Goal: Information Seeking & Learning: Learn about a topic

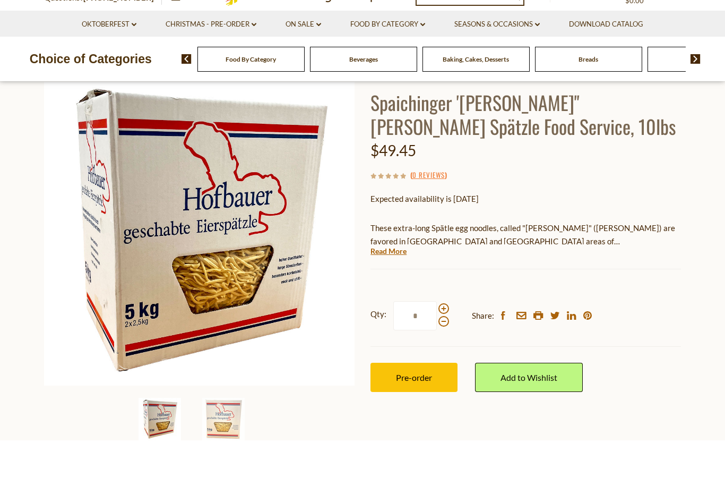
scroll to position [74, 0]
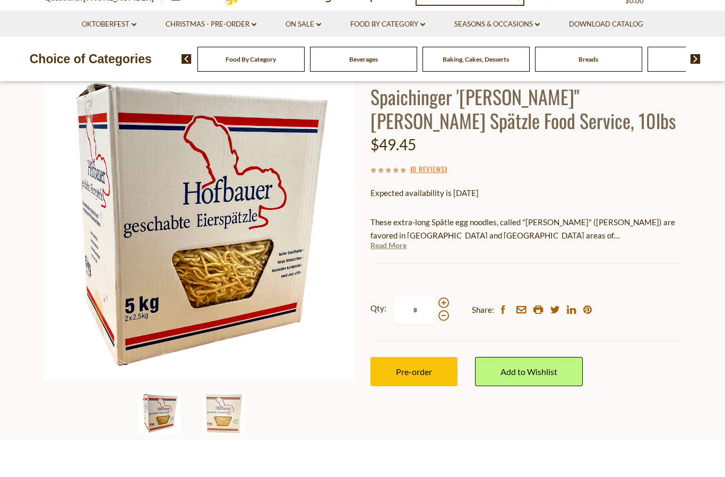
click at [382, 277] on link "Read More" at bounding box center [389, 282] width 36 height 11
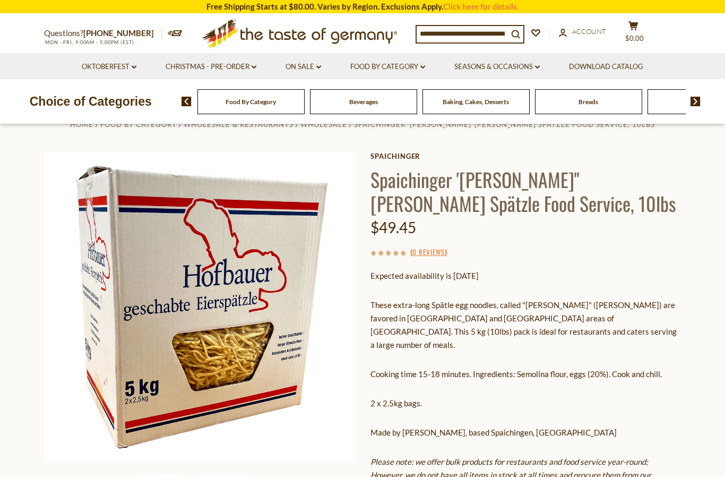
scroll to position [0, 0]
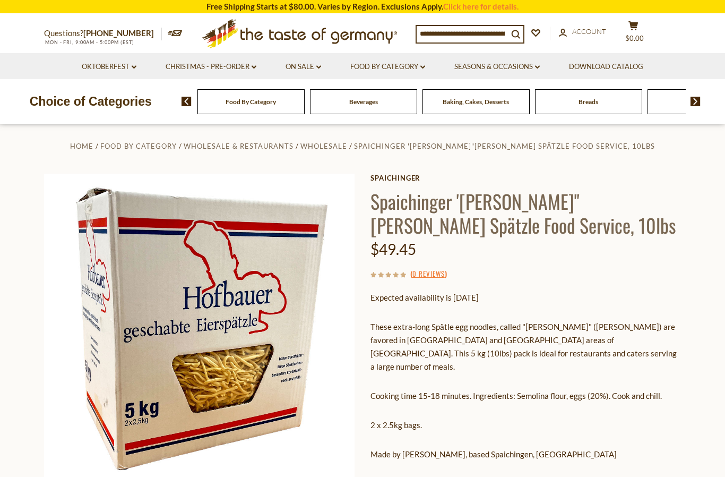
click at [59, 293] on img at bounding box center [199, 329] width 311 height 311
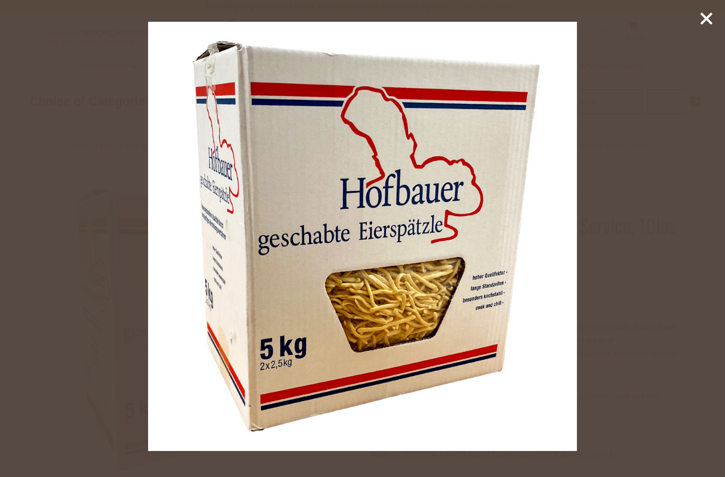
click at [699, 25] on icon at bounding box center [707, 19] width 16 height 16
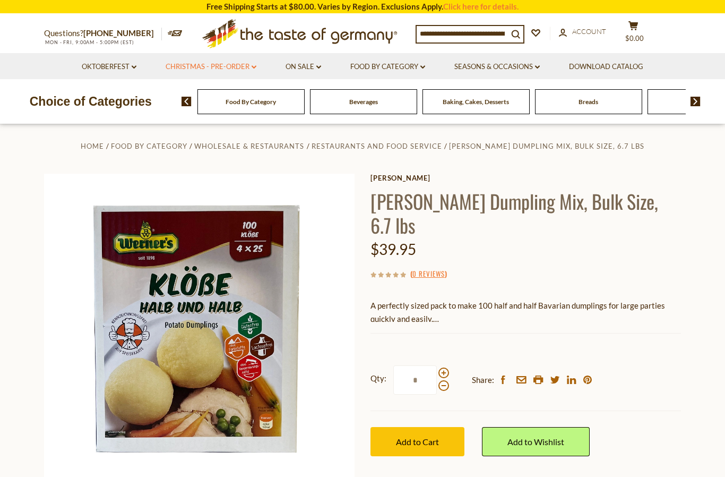
click at [238, 65] on link "Christmas - PRE-ORDER dropdown_arrow" at bounding box center [211, 67] width 91 height 12
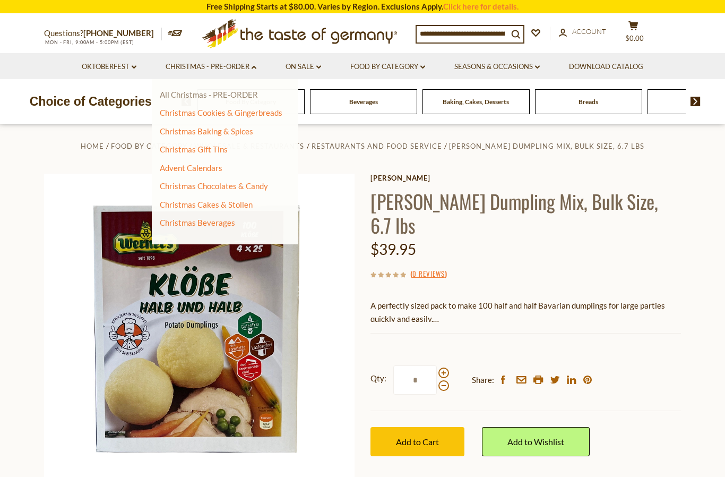
click at [191, 95] on link "All Christmas - PRE-ORDER" at bounding box center [209, 95] width 98 height 10
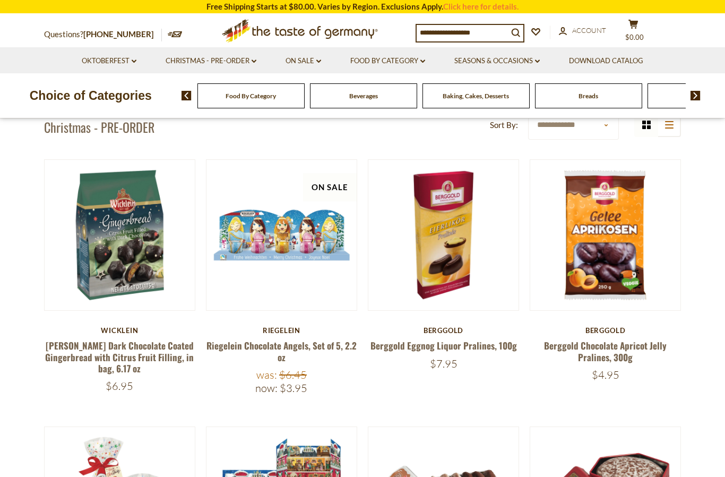
scroll to position [264, 0]
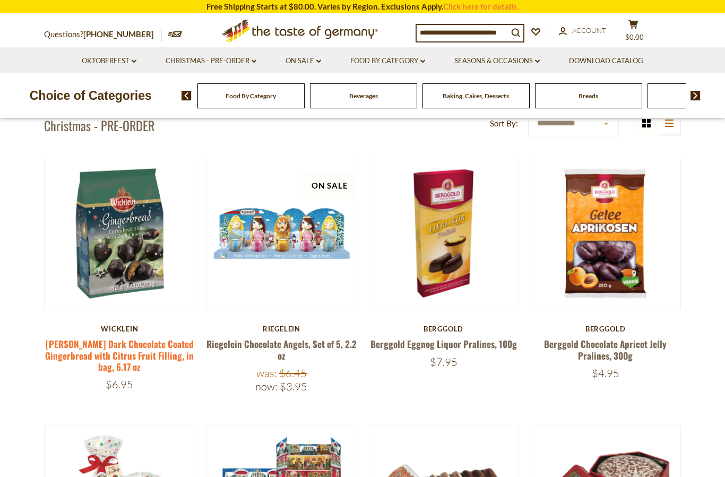
click at [52, 360] on link "Wicklein Dark Chocolate Coated Gingerbread with Citrus Fruit Filling, in bag, 6…" at bounding box center [119, 355] width 149 height 36
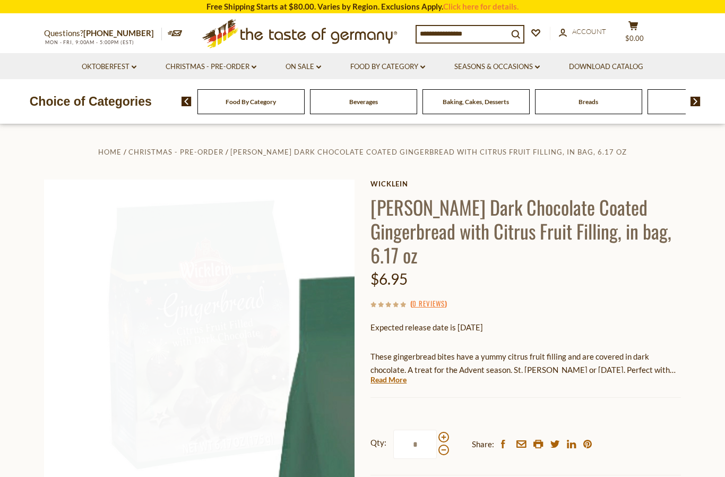
scroll to position [161, 0]
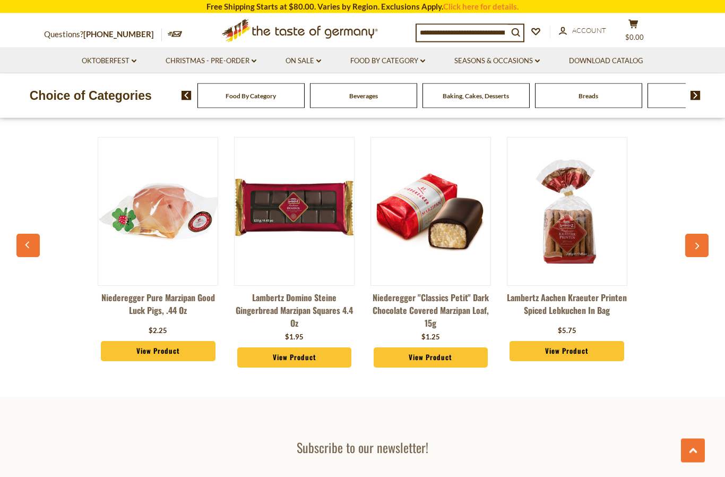
scroll to position [2831, 0]
click at [47, 401] on section "Subscribe to our newsletter! [EMAIL_ADDRESS][DOMAIN_NAME] *********" at bounding box center [362, 475] width 725 height 157
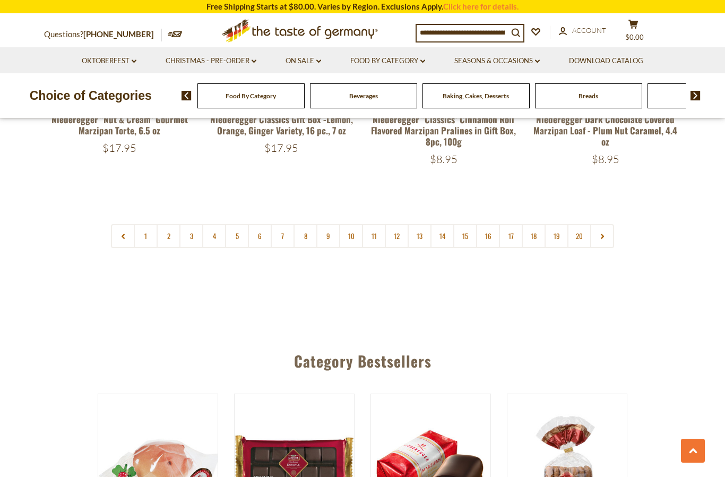
scroll to position [2485, 0]
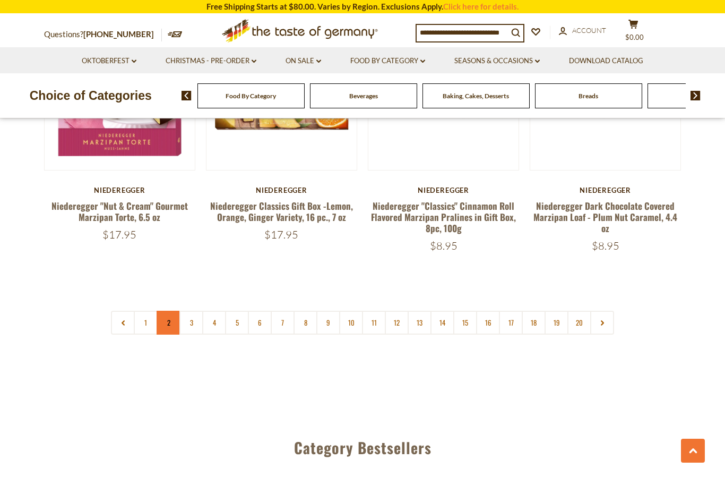
click at [162, 311] on link "2" at bounding box center [169, 323] width 24 height 24
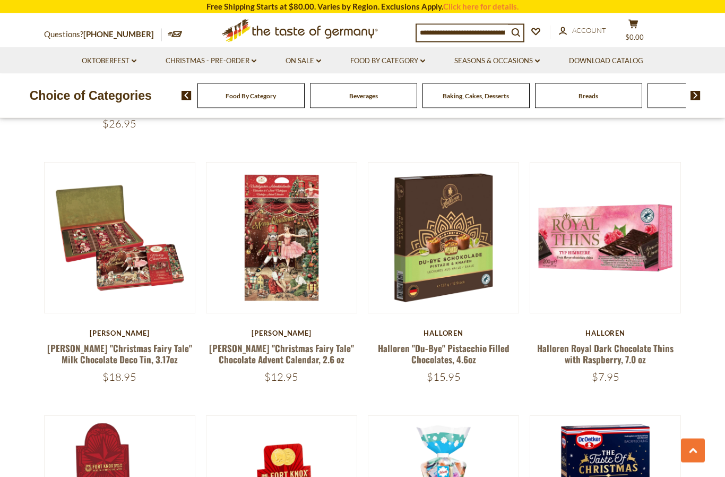
scroll to position [774, 0]
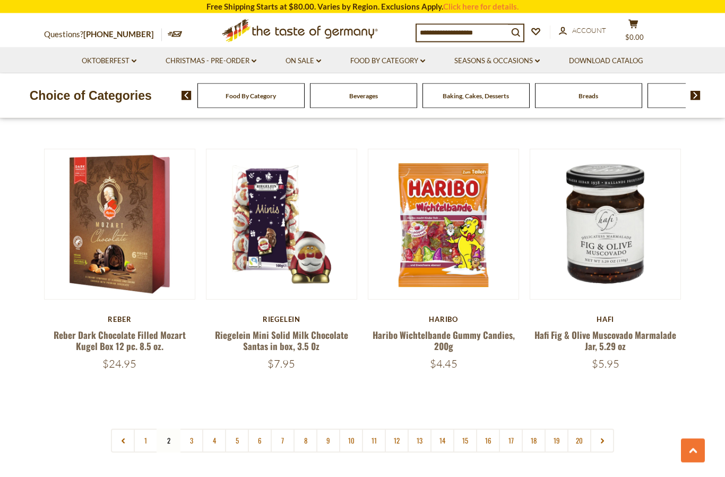
scroll to position [2343, 0]
click at [604, 438] on icon at bounding box center [603, 440] width 6 height 5
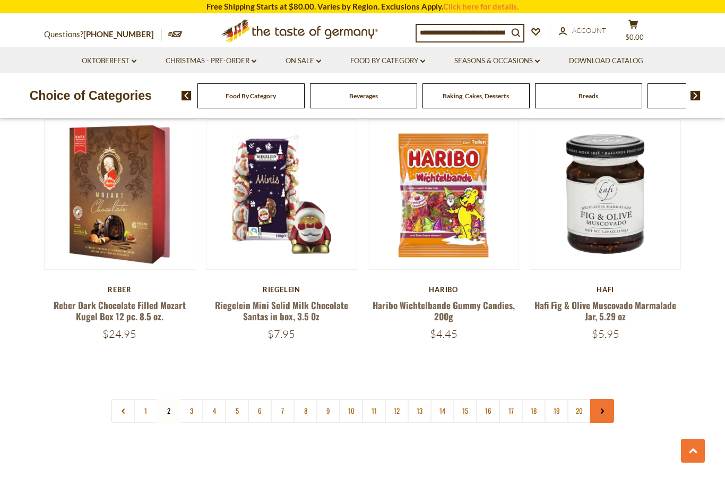
scroll to position [2382, 0]
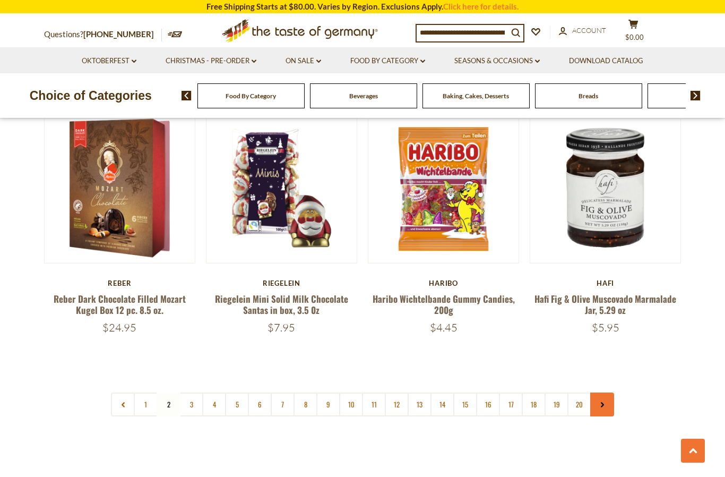
click at [600, 402] on icon at bounding box center [603, 404] width 6 height 5
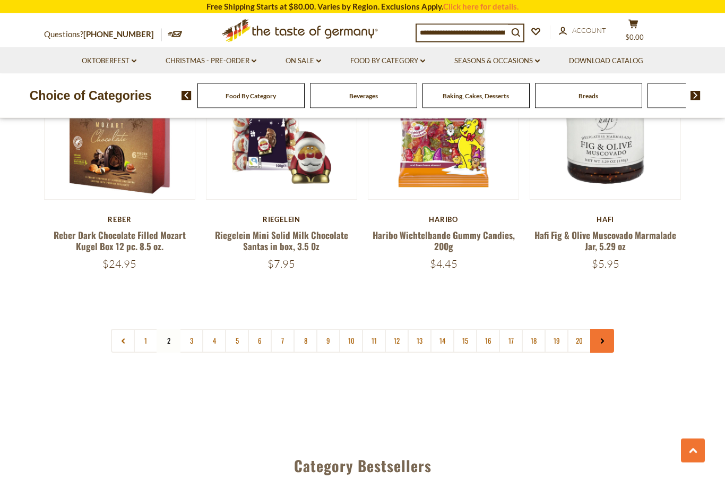
scroll to position [2446, 0]
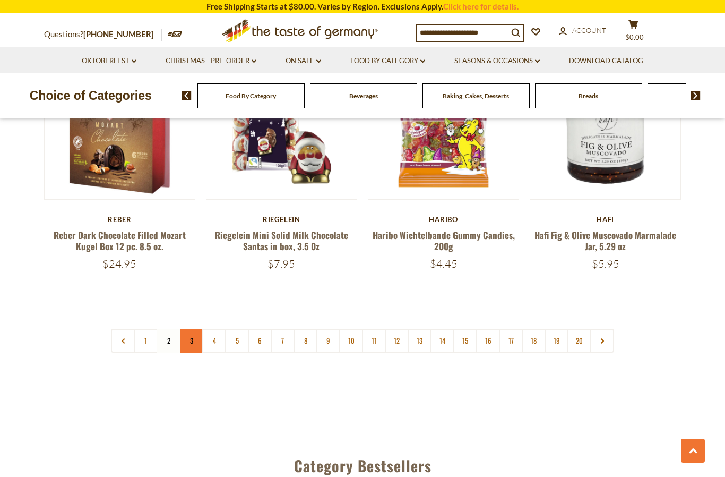
click at [191, 329] on link "3" at bounding box center [192, 341] width 24 height 24
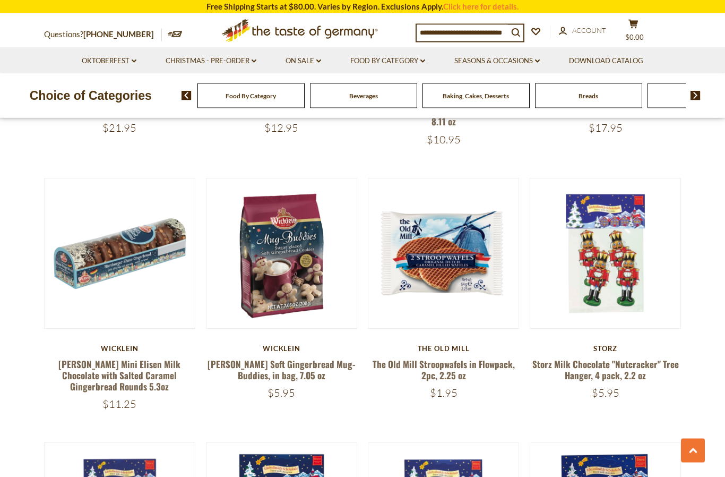
scroll to position [2068, 0]
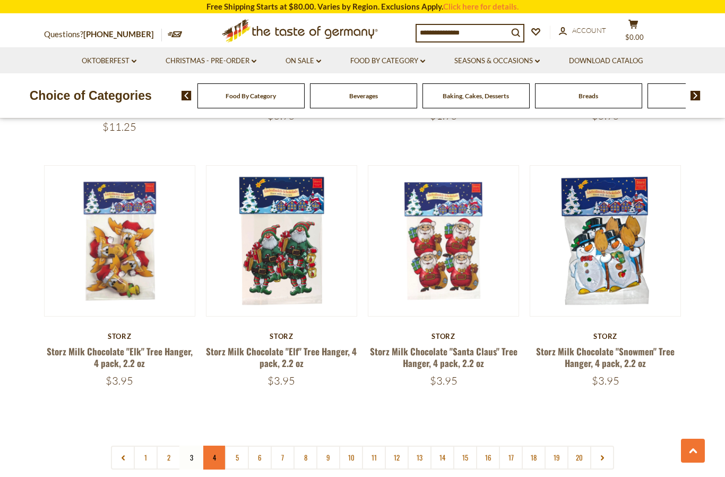
click at [209, 446] on link "4" at bounding box center [214, 458] width 24 height 24
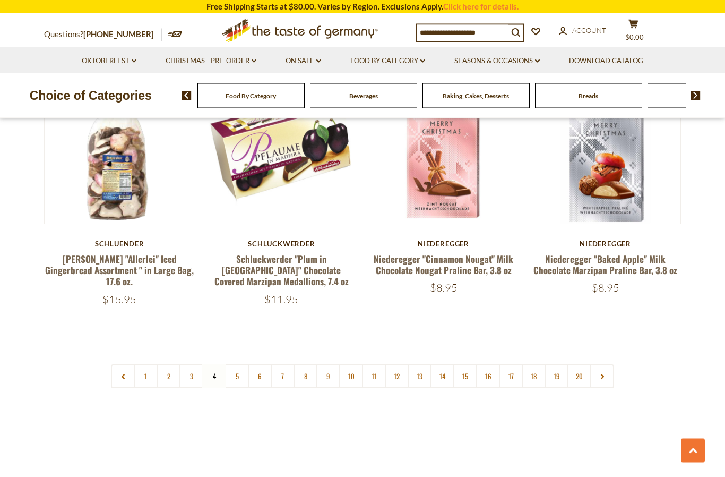
scroll to position [2403, 0]
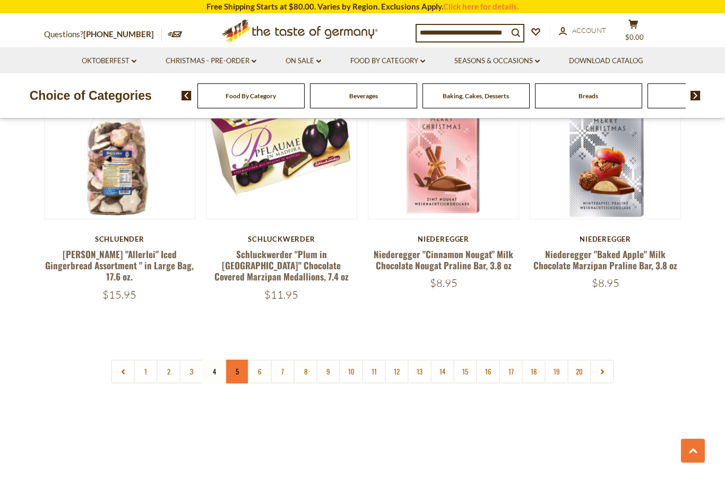
click at [237, 361] on link "5" at bounding box center [237, 372] width 24 height 24
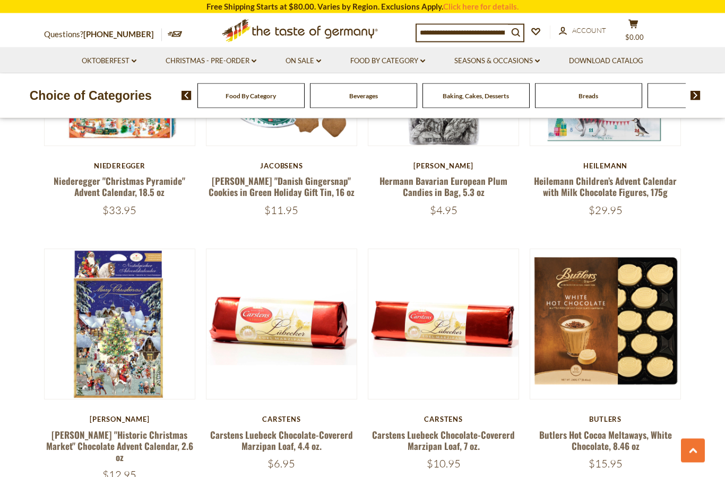
scroll to position [953, 0]
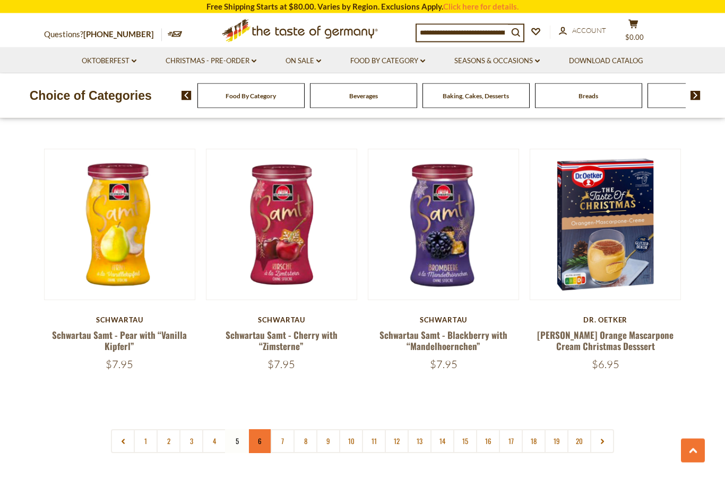
click at [256, 430] on link "6" at bounding box center [260, 442] width 24 height 24
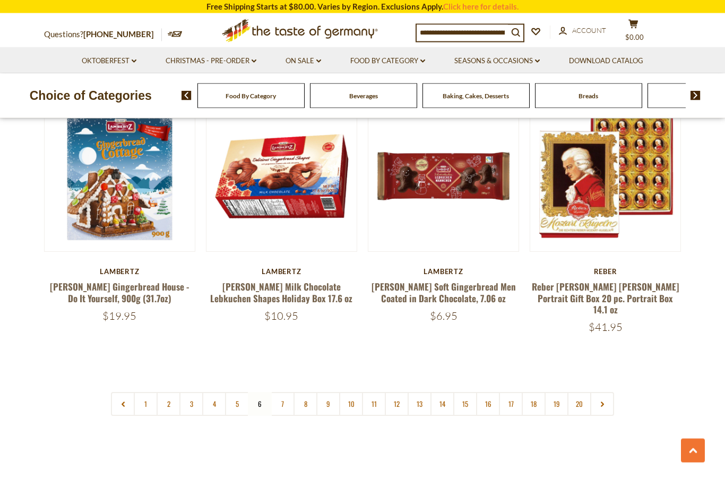
scroll to position [2403, 0]
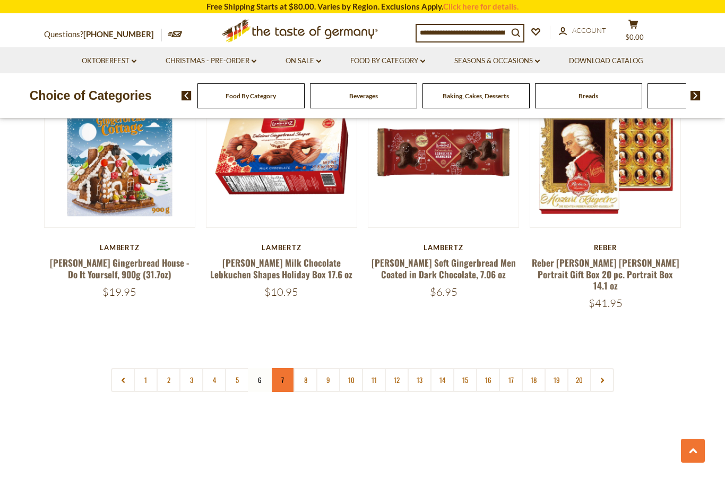
click at [278, 368] on link "7" at bounding box center [283, 380] width 24 height 24
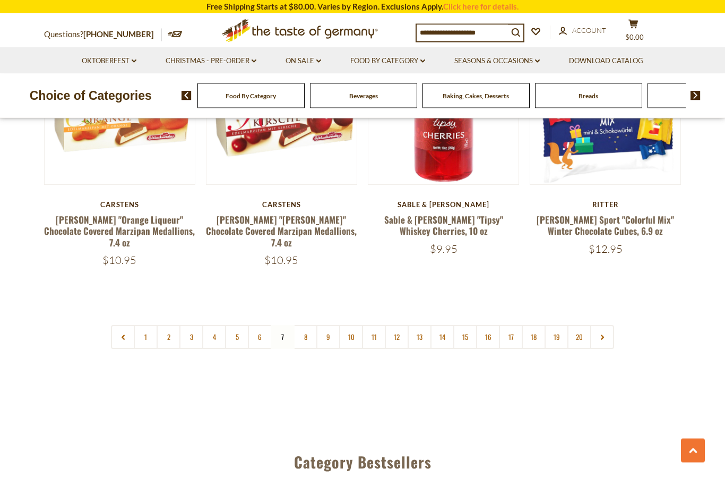
scroll to position [2446, 0]
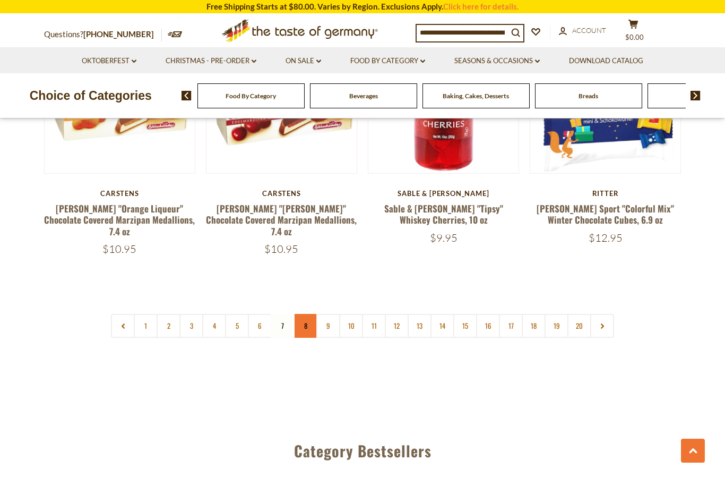
click at [306, 314] on link "8" at bounding box center [306, 326] width 24 height 24
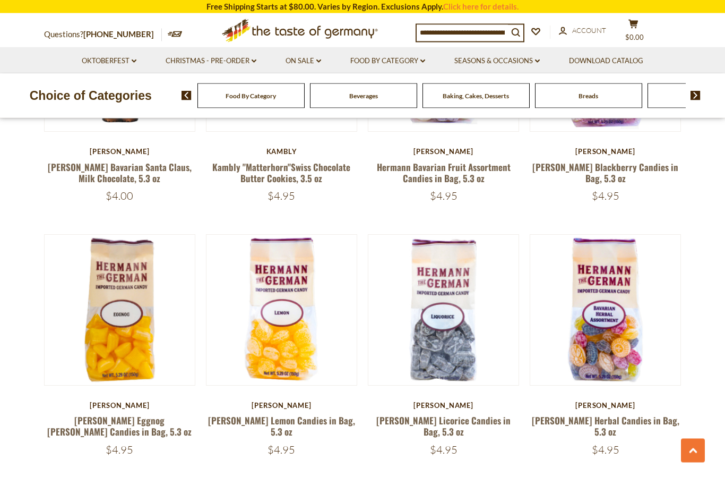
scroll to position [1754, 0]
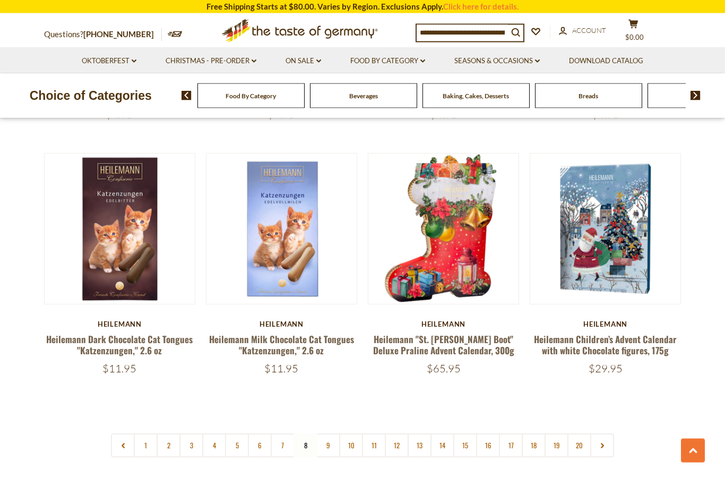
scroll to position [2342, 0]
click at [328, 433] on link "9" at bounding box center [329, 445] width 24 height 24
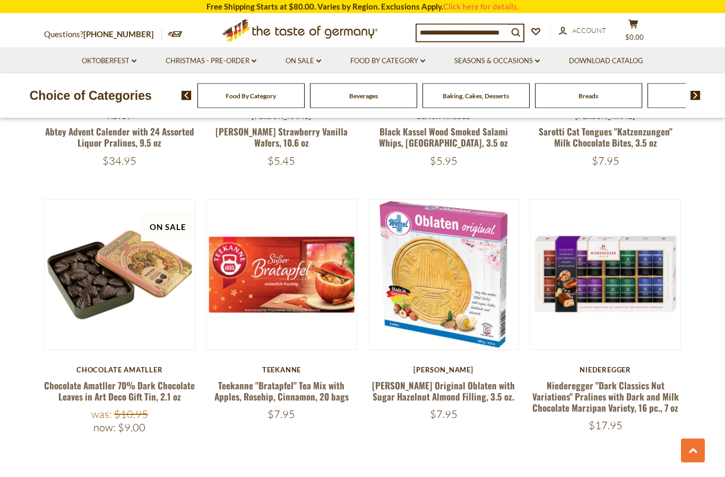
scroll to position [2331, 0]
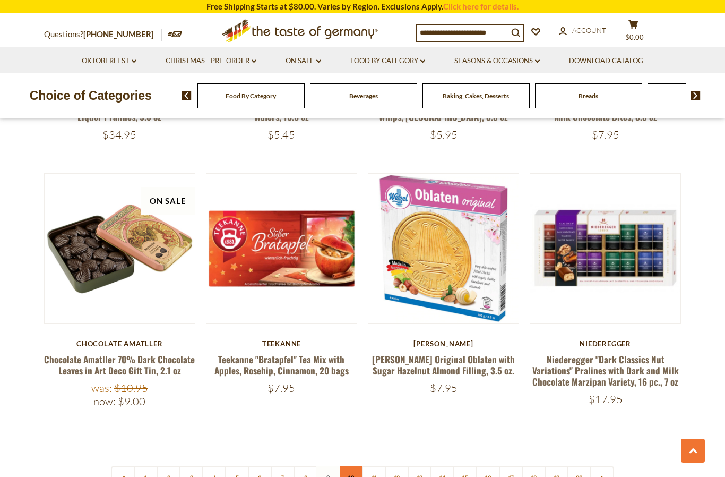
click at [346, 466] on link "10" at bounding box center [351, 478] width 24 height 24
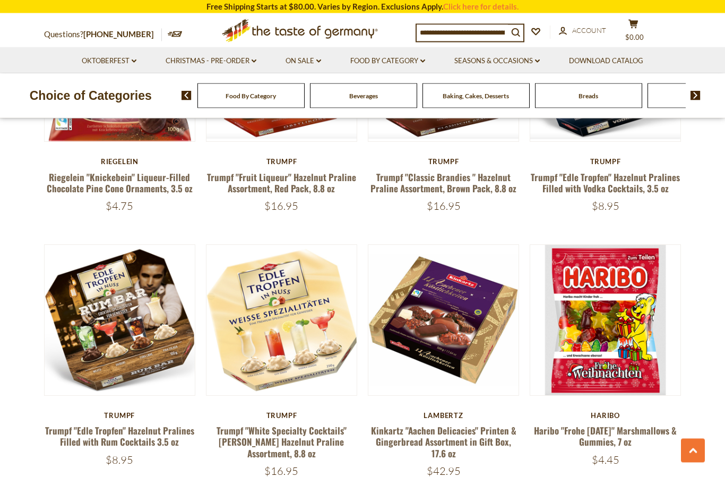
scroll to position [1508, 0]
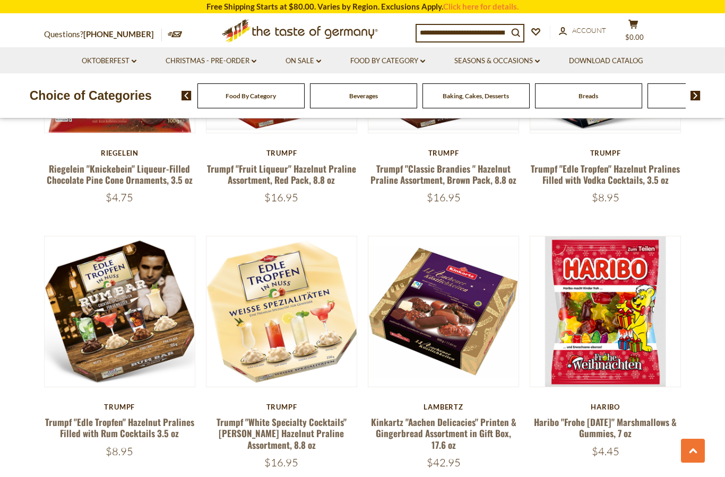
click at [25, 418] on section "**********" at bounding box center [362, 102] width 725 height 2620
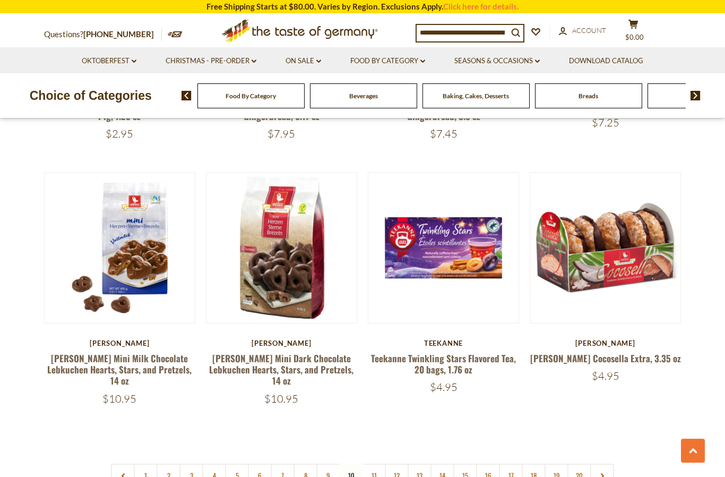
scroll to position [2347, 0]
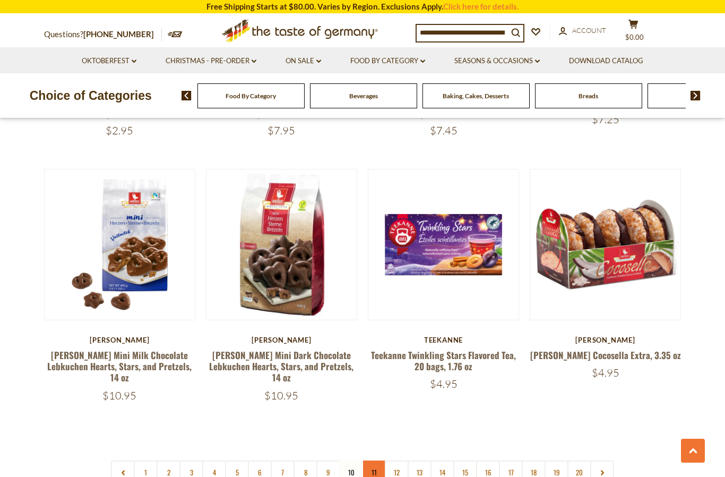
click at [371, 460] on link "11" at bounding box center [374, 472] width 24 height 24
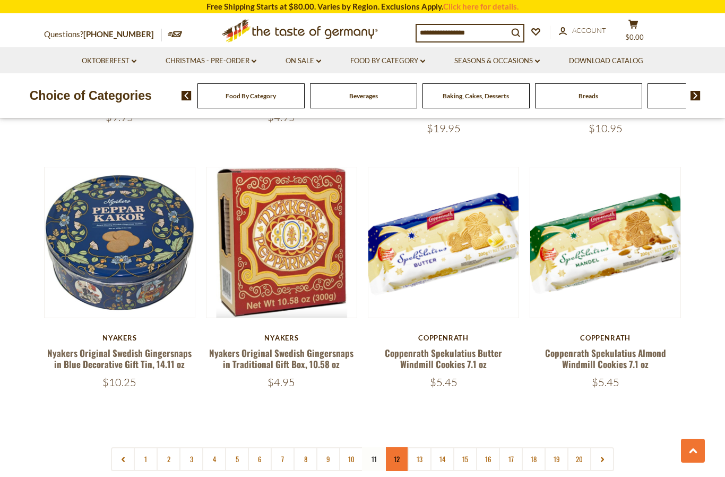
click at [393, 447] on link "12" at bounding box center [397, 459] width 24 height 24
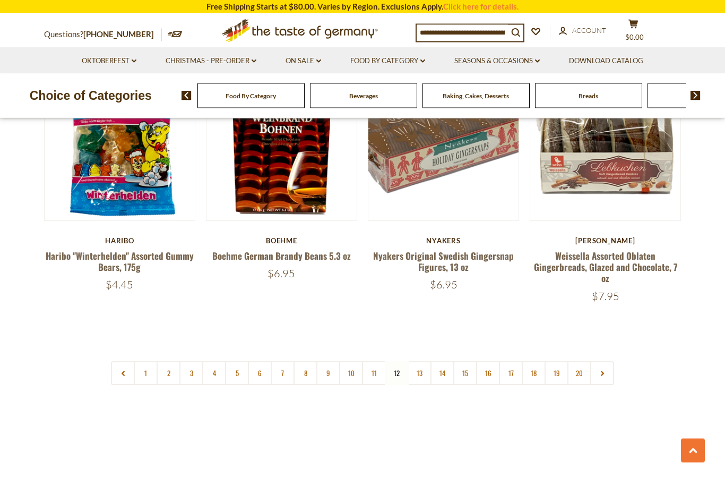
scroll to position [2453, 0]
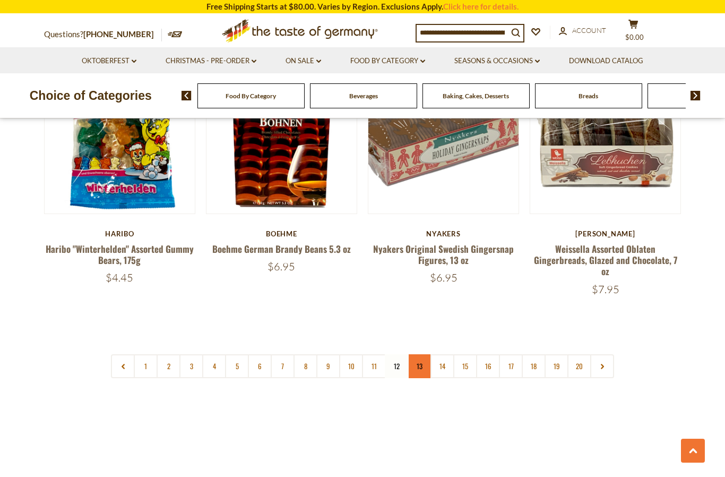
click at [423, 354] on link "13" at bounding box center [420, 366] width 24 height 24
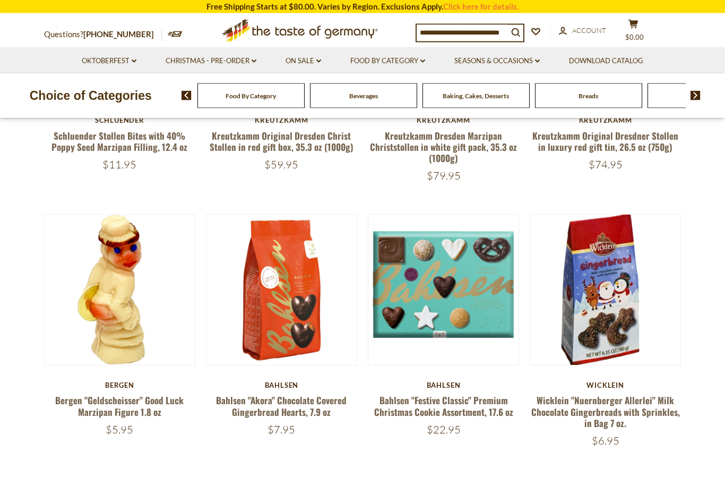
scroll to position [468, 0]
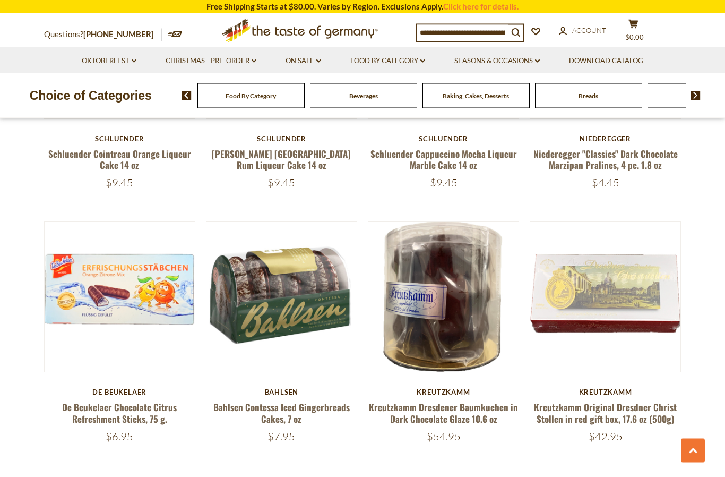
scroll to position [2327, 0]
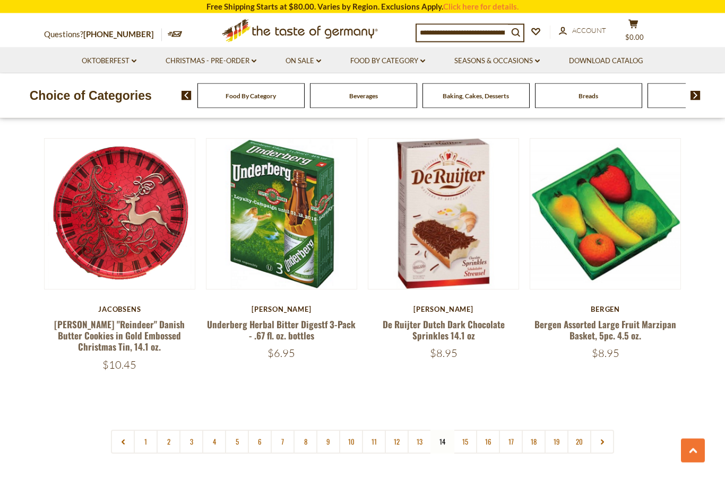
scroll to position [2364, 0]
click at [462, 430] on link "15" at bounding box center [466, 442] width 24 height 24
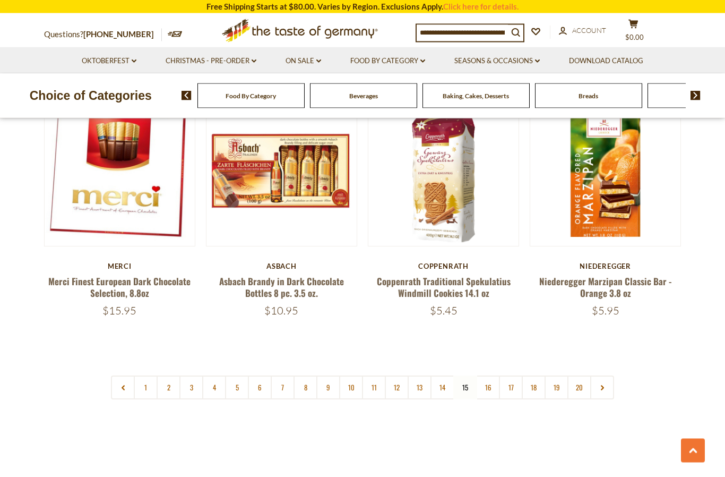
scroll to position [2473, 0]
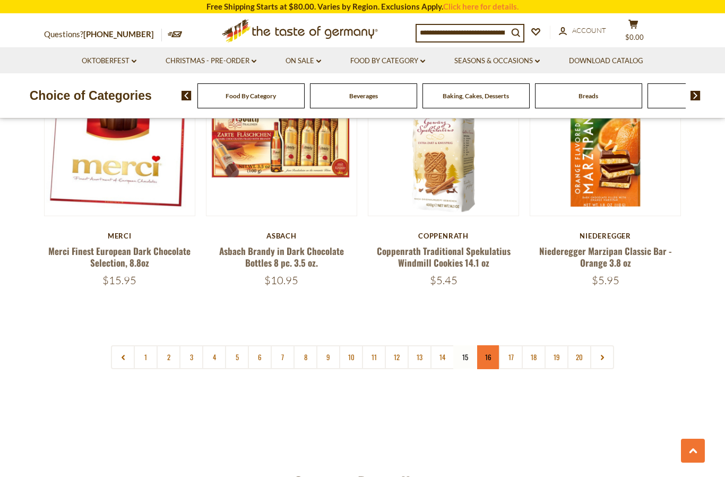
click at [484, 345] on link "16" at bounding box center [488, 357] width 24 height 24
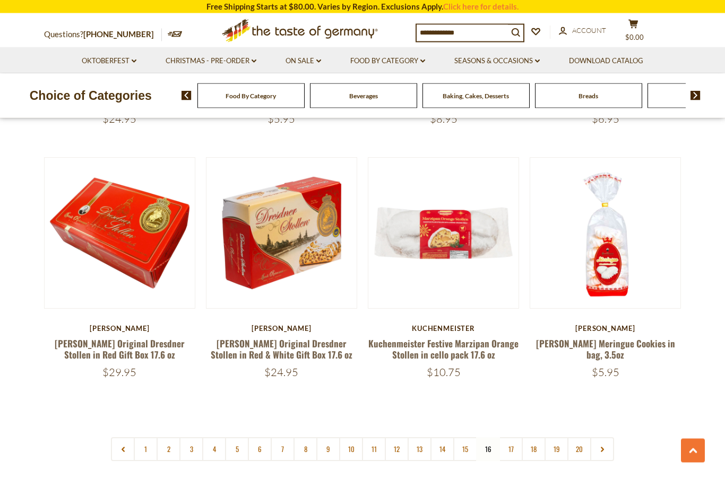
scroll to position [2300, 0]
click at [511, 437] on link "17" at bounding box center [511, 449] width 24 height 24
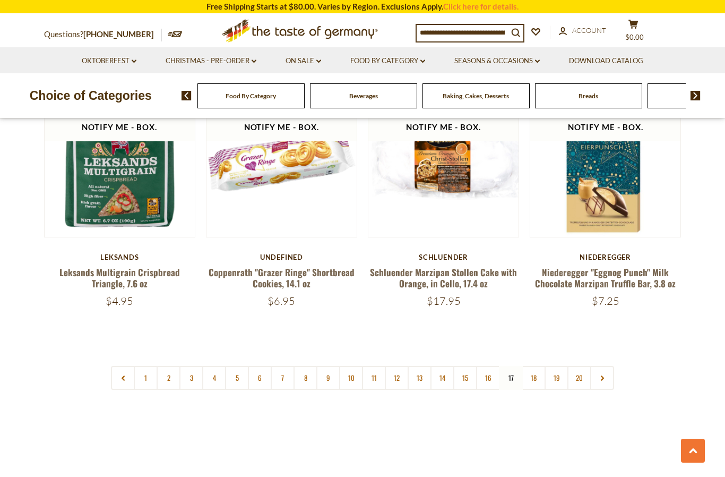
scroll to position [2406, 0]
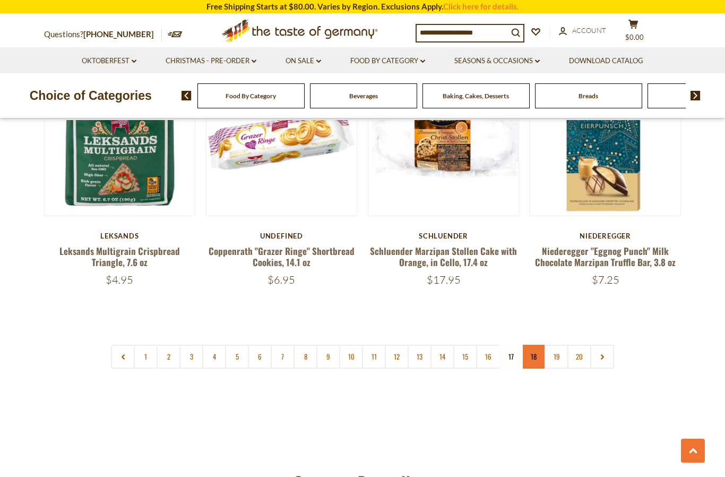
click at [531, 348] on link "18" at bounding box center [534, 357] width 24 height 24
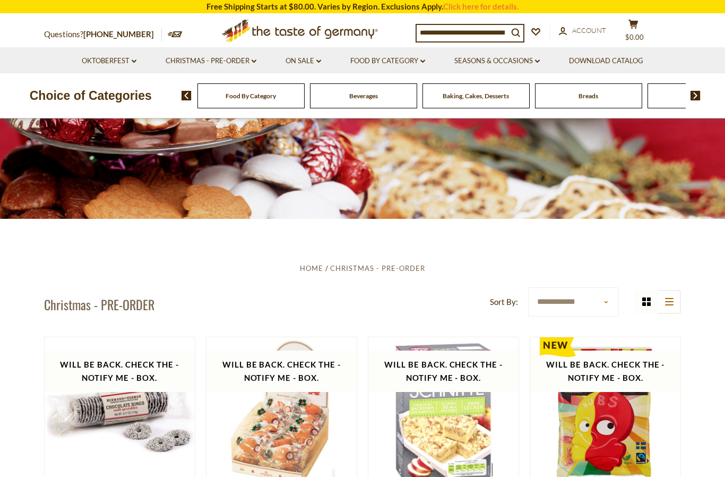
scroll to position [0, 0]
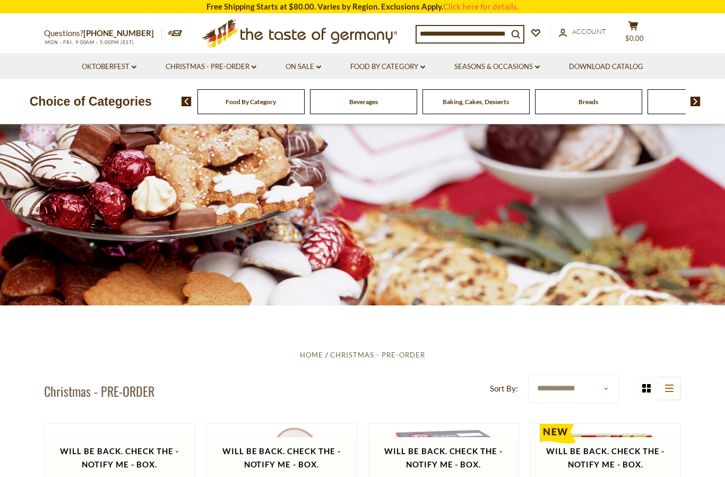
click at [249, 104] on div "Beverages" at bounding box center [251, 101] width 107 height 25
click at [403, 62] on link "Food By Category dropdown_arrow" at bounding box center [388, 67] width 75 height 12
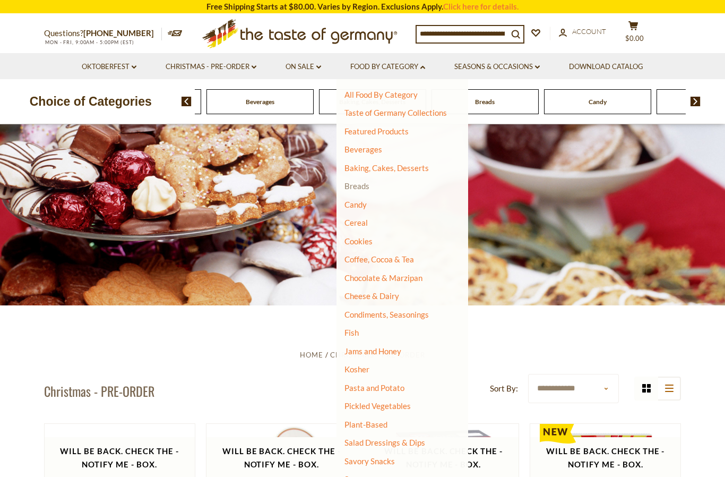
click at [355, 186] on link "Breads" at bounding box center [357, 186] width 25 height 10
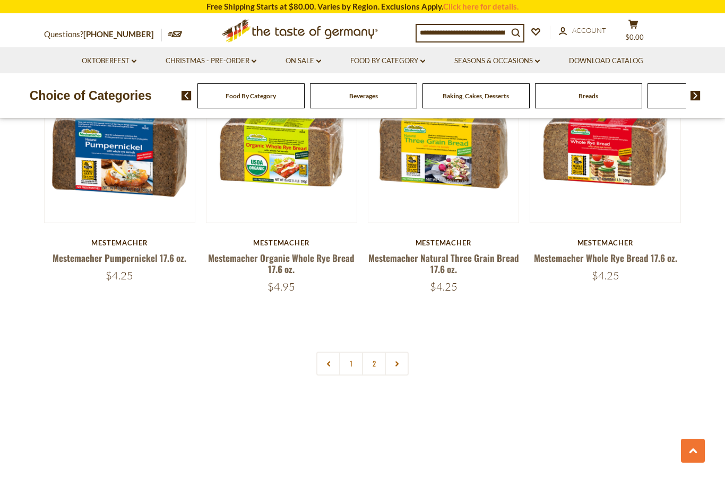
scroll to position [2393, 0]
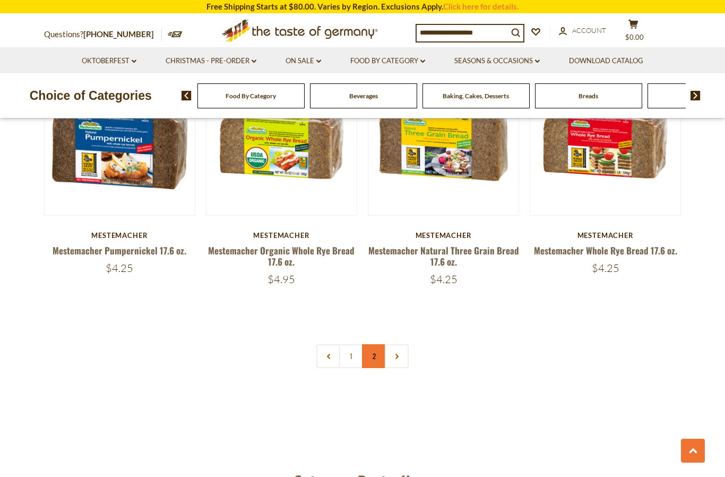
click at [372, 351] on link "2" at bounding box center [374, 356] width 24 height 24
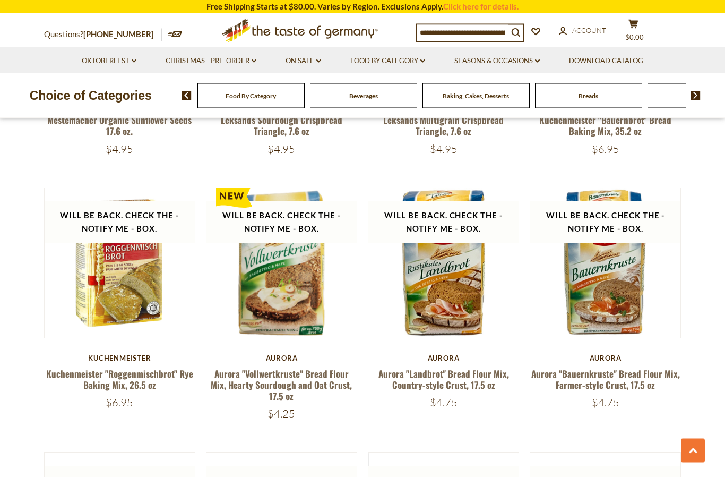
scroll to position [738, 0]
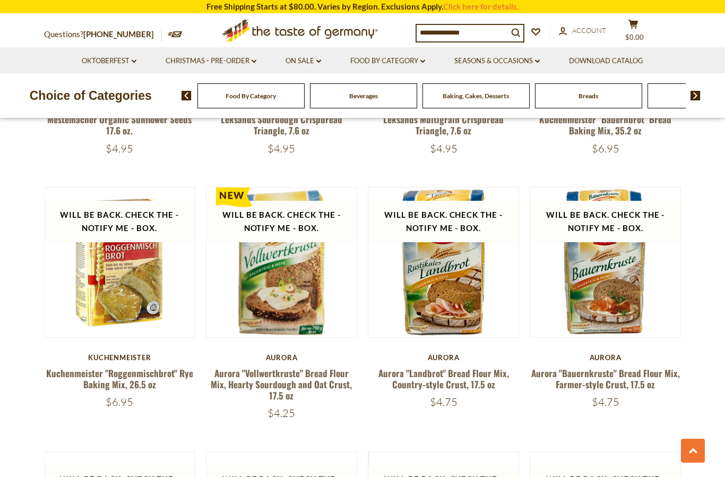
click at [40, 409] on div "**********" at bounding box center [362, 324] width 653 height 1440
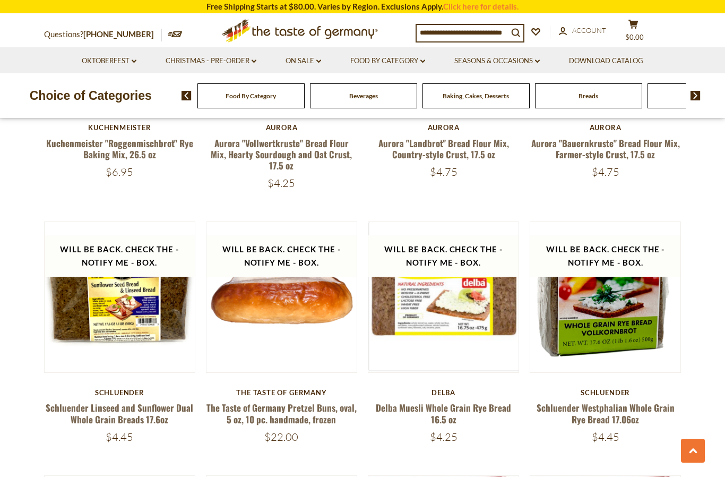
scroll to position [966, 0]
